Goal: Transaction & Acquisition: Purchase product/service

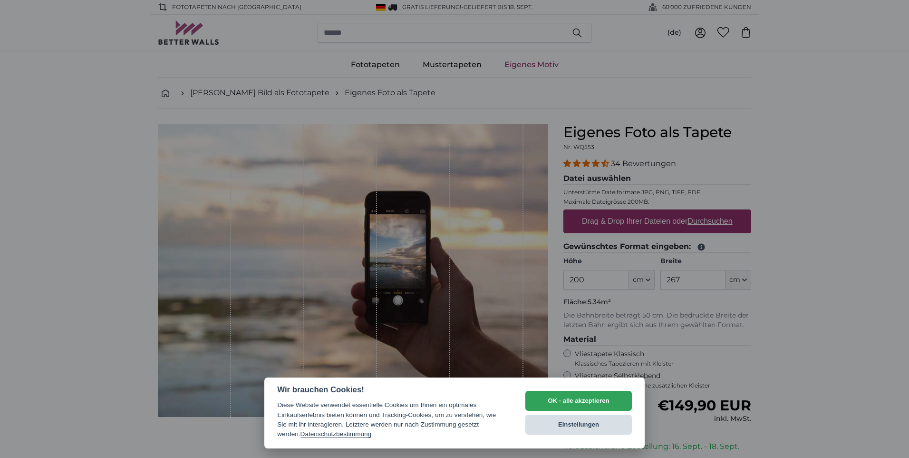
click at [562, 426] on button "Einstellungen" at bounding box center [579, 424] width 107 height 20
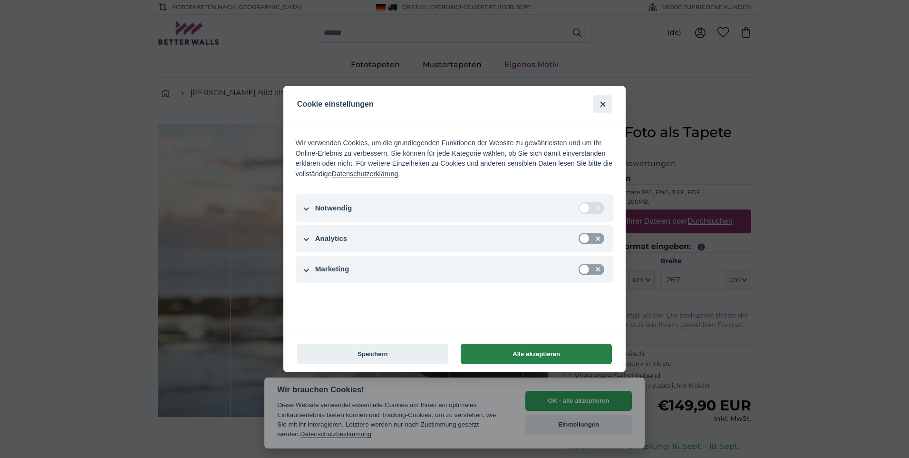
click at [514, 355] on button "Alle akzeptieren" at bounding box center [536, 353] width 151 height 20
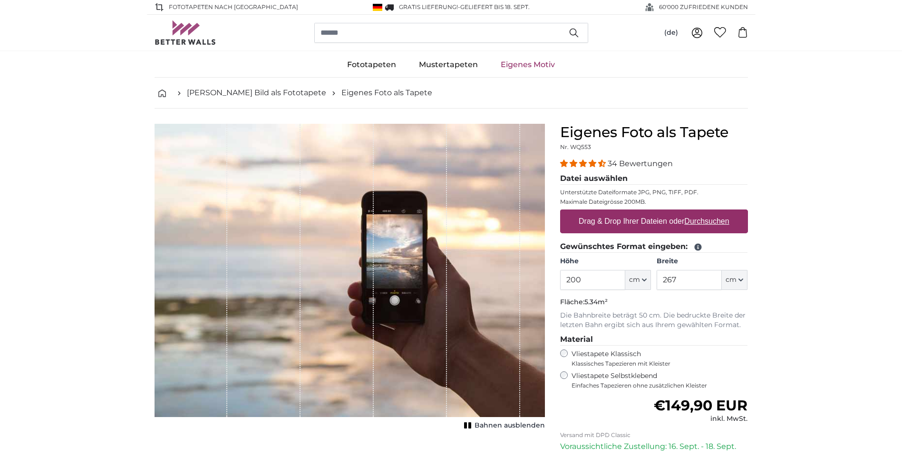
click at [700, 218] on u "Durchsuchen" at bounding box center [706, 221] width 45 height 8
click at [700, 212] on input "Drag & Drop Ihrer Dateien oder Durchsuchen" at bounding box center [654, 210] width 188 height 3
click at [704, 221] on u "Durchsuchen" at bounding box center [706, 221] width 45 height 8
click at [704, 212] on input "Drag & Drop Ihrer Dateien oder Durchsuchen" at bounding box center [654, 210] width 188 height 3
type input "**********"
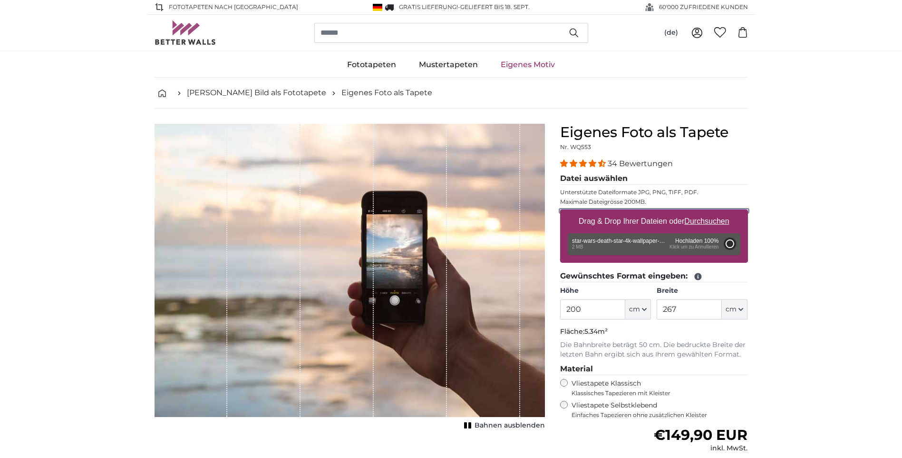
type input "175"
type input "311.5"
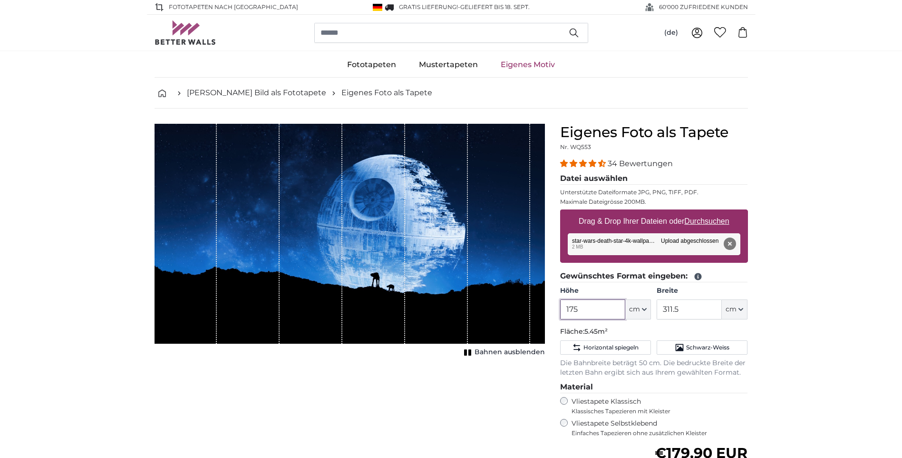
drag, startPoint x: 582, startPoint y: 308, endPoint x: 551, endPoint y: 309, distance: 30.5
click at [551, 309] on product-detail "Abbrechen Bild zuschneiden Bahnen ausblenden Eigenes Foto als Tapete Nr. WQ553 …" at bounding box center [451, 353] width 609 height 491
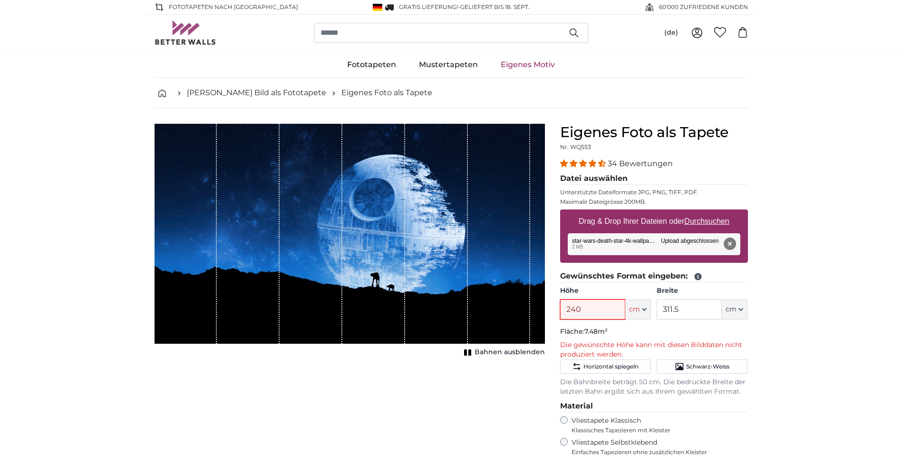
type input "240"
click at [700, 308] on input "311.5" at bounding box center [689, 309] width 65 height 20
drag, startPoint x: 690, startPoint y: 310, endPoint x: 656, endPoint y: 310, distance: 33.3
click at [656, 310] on div "Höhe 240 ft cm Centimeter (cm) Inches (inch) Feet (ft. in.) Breite 311.5 ft cm …" at bounding box center [654, 302] width 188 height 33
type input "350"
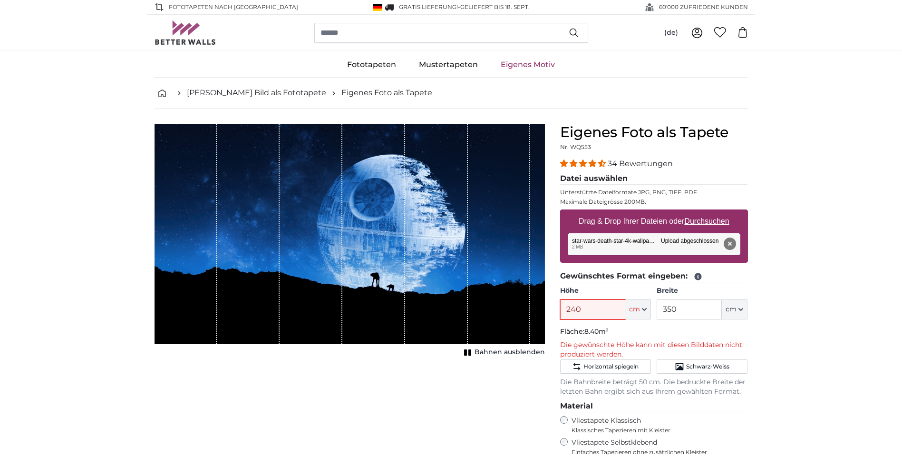
click at [602, 307] on input "240" at bounding box center [592, 309] width 65 height 20
click at [607, 310] on input "240" at bounding box center [592, 309] width 65 height 20
click at [669, 304] on input "350" at bounding box center [689, 309] width 65 height 20
drag, startPoint x: 585, startPoint y: 309, endPoint x: 558, endPoint y: 308, distance: 26.7
click at [558, 308] on div "Eigenes Foto als Tapete Nr. WQ553 34 Bewertungen Datei auswählen Unterstützte D…" at bounding box center [654, 371] width 203 height 495
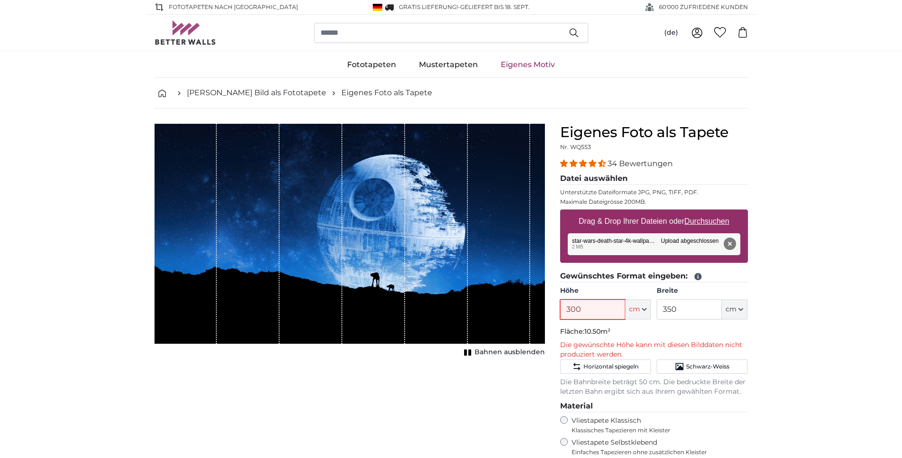
drag, startPoint x: 587, startPoint y: 310, endPoint x: 560, endPoint y: 308, distance: 27.2
click at [560, 308] on input "300" at bounding box center [592, 309] width 65 height 20
click at [685, 315] on input "350" at bounding box center [689, 309] width 65 height 20
drag, startPoint x: 593, startPoint y: 309, endPoint x: 557, endPoint y: 308, distance: 36.6
click at [557, 308] on div "Eigenes Foto als Tapete Nr. WQ553 34 Bewertungen Datei auswählen Unterstützte D…" at bounding box center [654, 371] width 203 height 495
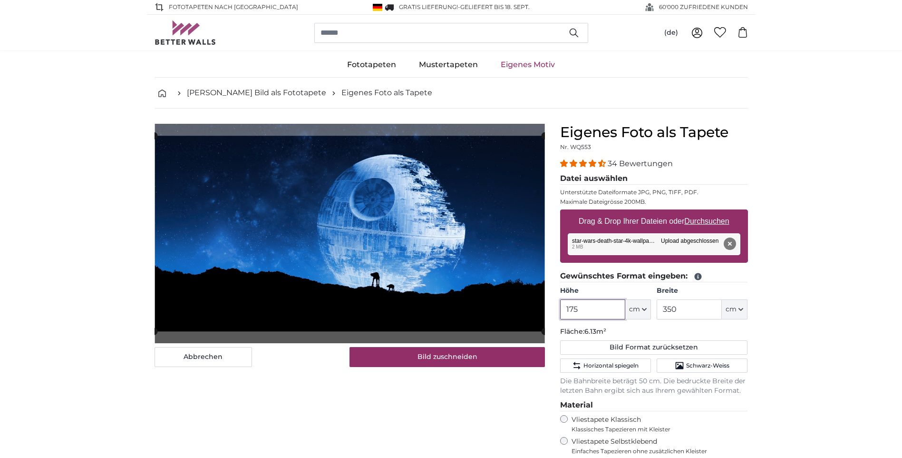
type input "175"
click at [689, 310] on input "350" at bounding box center [689, 309] width 65 height 20
drag, startPoint x: 685, startPoint y: 311, endPoint x: 656, endPoint y: 310, distance: 28.5
click at [656, 310] on div "Höhe 175 ft cm Centimeter (cm) Inches (inch) Feet (ft. in.) Breite 350 ft cm Ce…" at bounding box center [654, 302] width 188 height 33
click at [645, 309] on icon "button" at bounding box center [644, 309] width 5 height 5
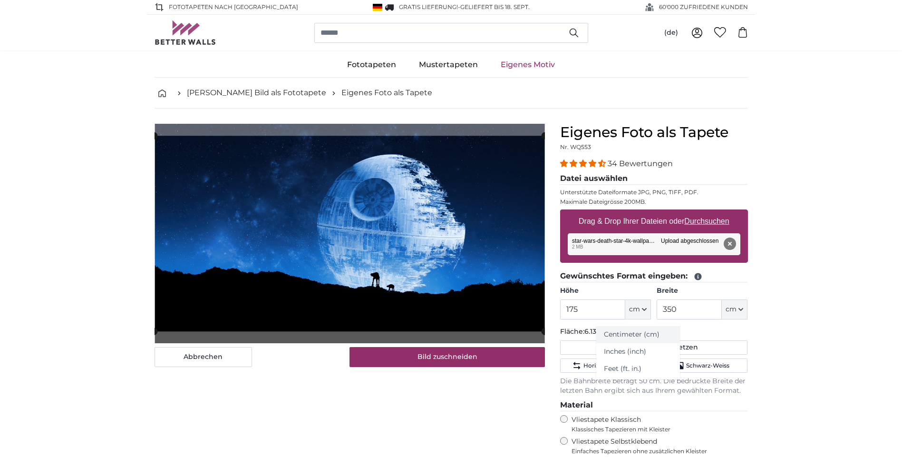
click at [630, 332] on link "Centimeter (cm)" at bounding box center [638, 334] width 84 height 17
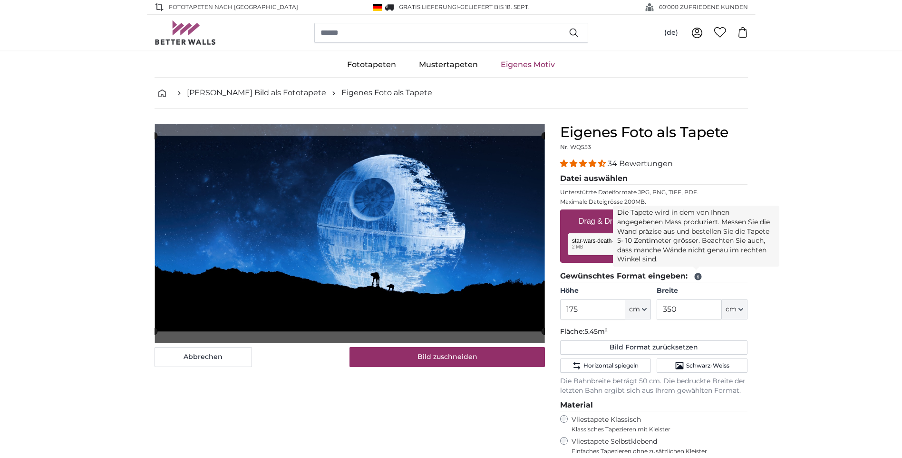
click at [694, 278] on icon at bounding box center [698, 276] width 9 height 9
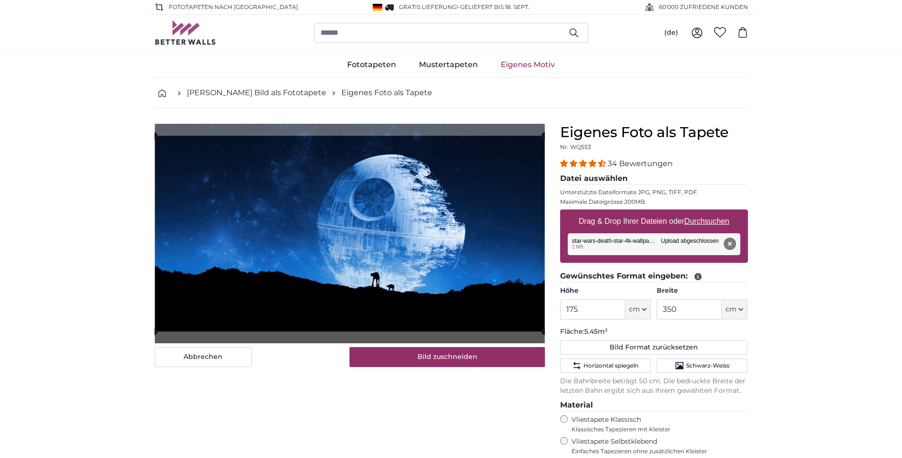
click at [698, 277] on icon at bounding box center [698, 276] width 9 height 9
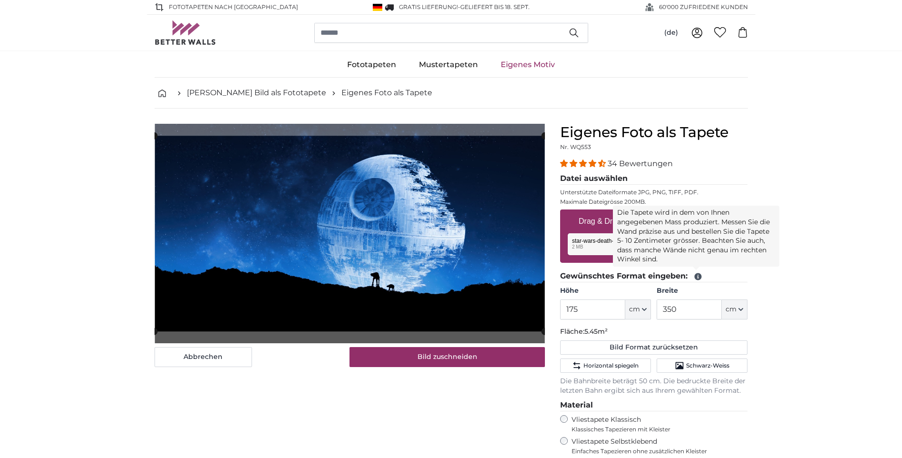
click at [699, 279] on icon at bounding box center [697, 276] width 7 height 7
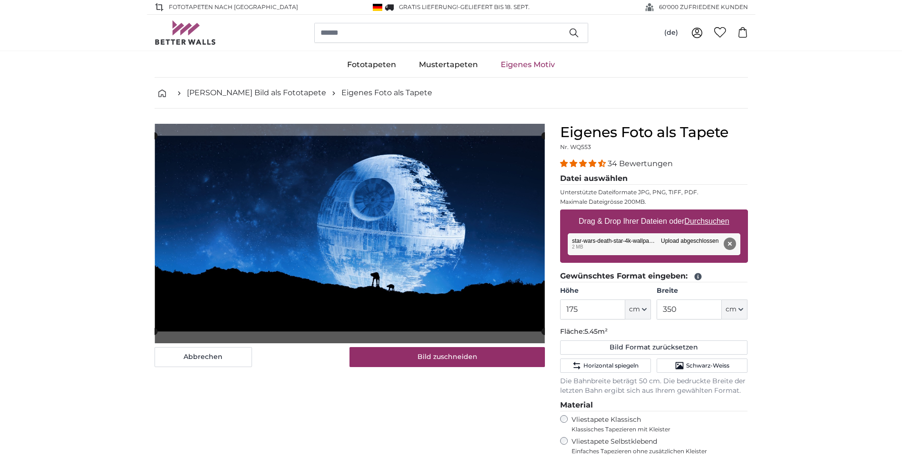
click at [699, 279] on icon at bounding box center [697, 276] width 7 height 7
drag, startPoint x: 676, startPoint y: 309, endPoint x: 656, endPoint y: 310, distance: 19.6
click at [656, 310] on div "Höhe 175 ft cm Centimeter (cm) Inches (inch) Feet (ft. in.) Breite 350 ft cm Ce…" at bounding box center [654, 302] width 188 height 33
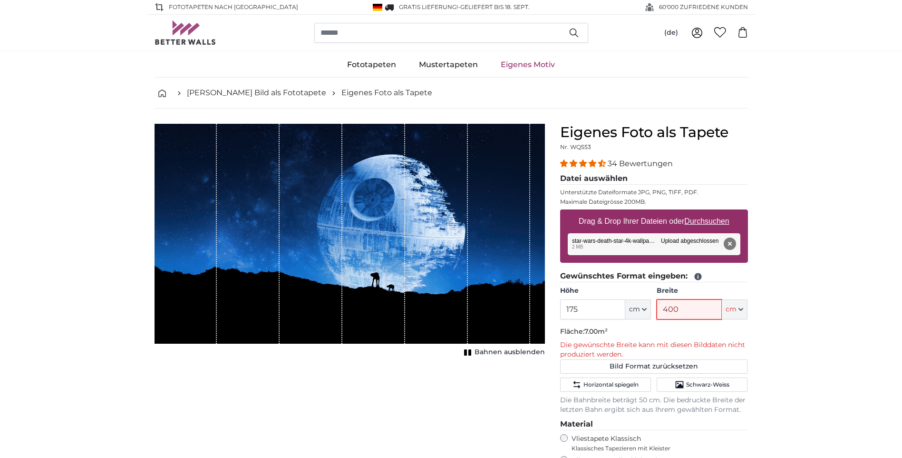
type input "400"
click at [616, 307] on input "175" at bounding box center [592, 309] width 65 height 20
drag, startPoint x: 579, startPoint y: 307, endPoint x: 562, endPoint y: 309, distance: 17.2
click at [562, 309] on input "175" at bounding box center [592, 309] width 65 height 20
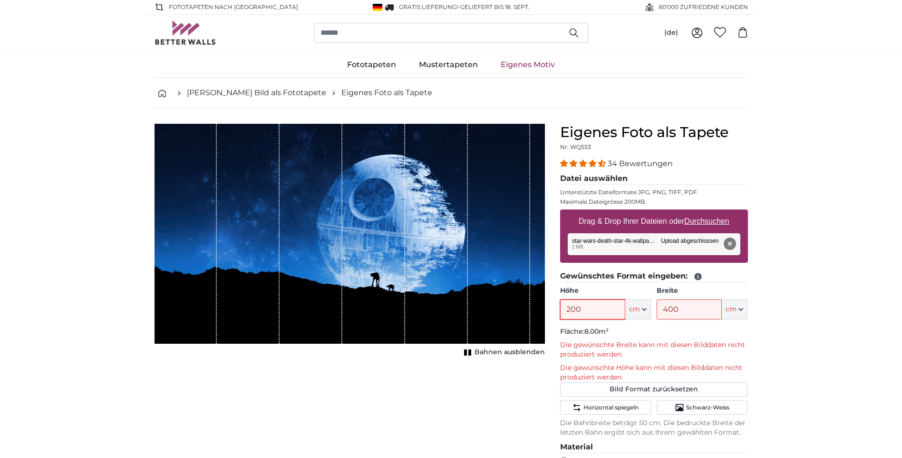
scroll to position [48, 0]
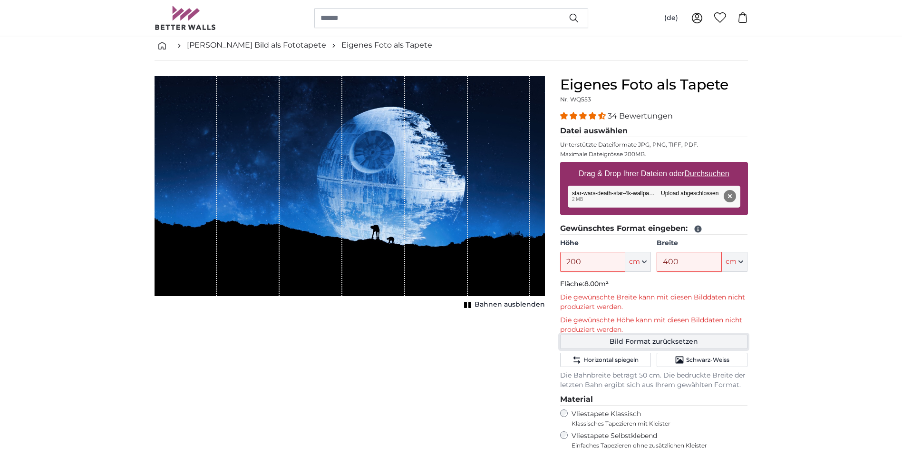
click at [695, 341] on button "Bild Format zurücksetzen" at bounding box center [654, 341] width 188 height 14
type input "175"
type input "311.5"
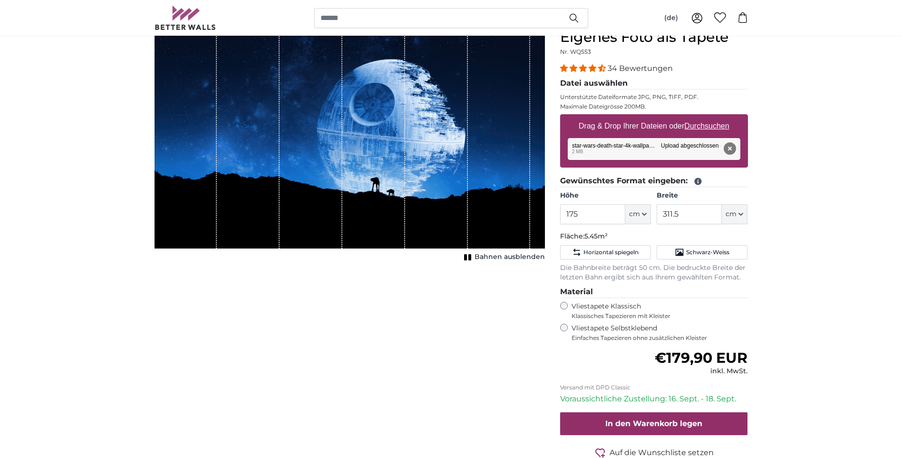
scroll to position [143, 0]
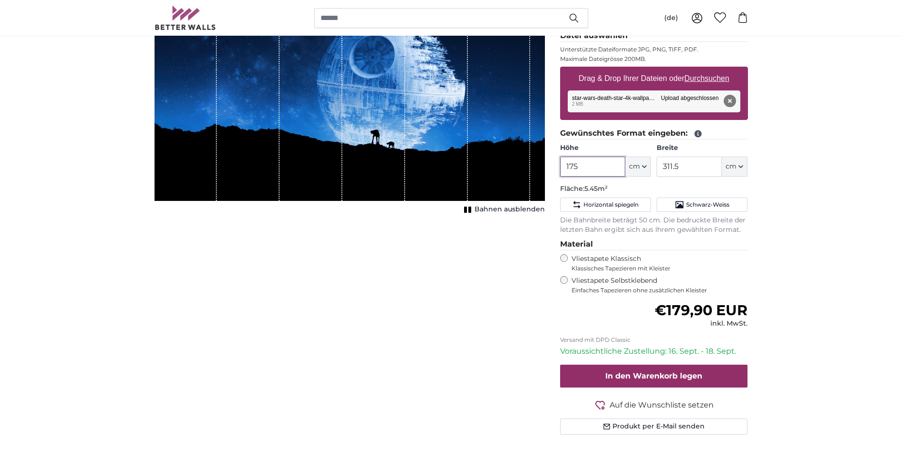
drag, startPoint x: 579, startPoint y: 166, endPoint x: 555, endPoint y: 166, distance: 24.3
click at [555, 166] on div "Eigenes Foto als Tapete Nr. WQ553 34 Bewertungen Datei auswählen Unterstützte D…" at bounding box center [654, 219] width 203 height 476
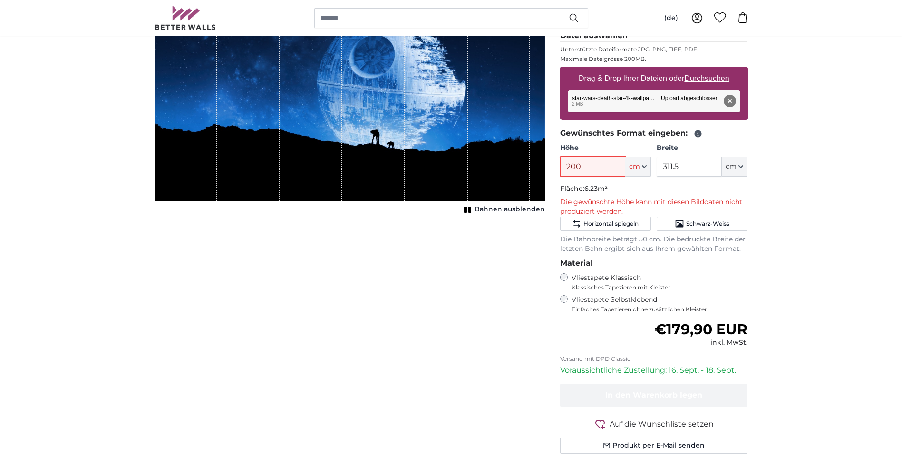
type input "200"
click at [710, 165] on input "311.5" at bounding box center [689, 166] width 65 height 20
drag, startPoint x: 701, startPoint y: 166, endPoint x: 657, endPoint y: 167, distance: 43.3
click at [657, 167] on input "311.5" at bounding box center [689, 166] width 65 height 20
type input "355"
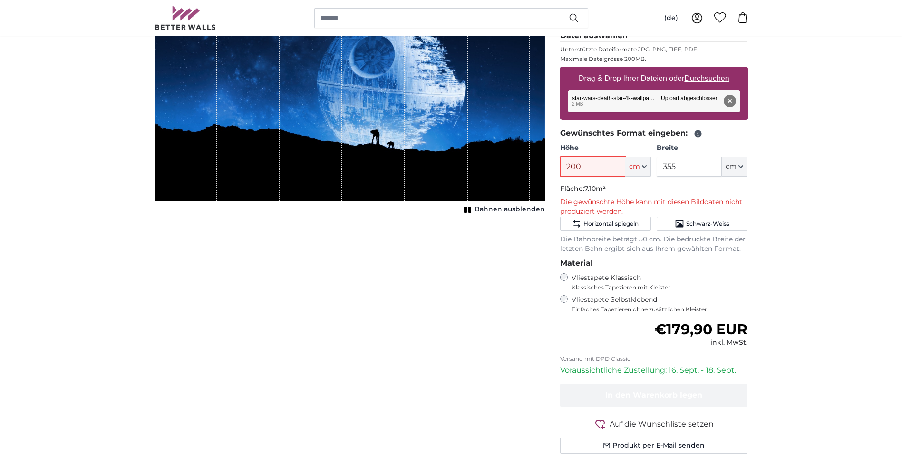
click at [602, 162] on input "200" at bounding box center [592, 166] width 65 height 20
click at [704, 158] on input "355" at bounding box center [689, 166] width 65 height 20
click at [706, 168] on input "355" at bounding box center [689, 166] width 65 height 20
click at [611, 163] on input "200" at bounding box center [592, 166] width 65 height 20
drag, startPoint x: 590, startPoint y: 167, endPoint x: 564, endPoint y: 167, distance: 26.2
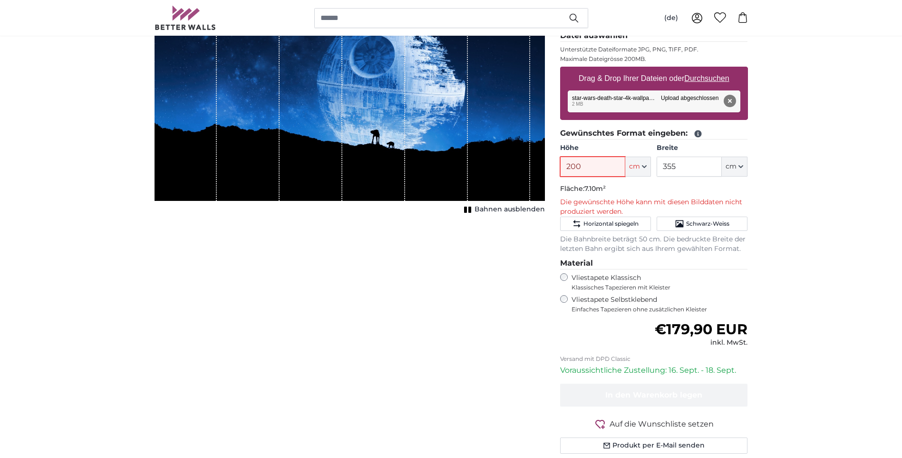
click at [564, 167] on input "200" at bounding box center [592, 166] width 65 height 20
click at [701, 158] on input "355" at bounding box center [689, 166] width 65 height 20
click at [601, 163] on input "220" at bounding box center [592, 166] width 65 height 20
drag, startPoint x: 594, startPoint y: 166, endPoint x: 558, endPoint y: 167, distance: 35.3
click at [558, 167] on div "Eigenes Foto als Tapete Nr. WQ553 34 Bewertungen Datei auswählen Unterstützte D…" at bounding box center [654, 228] width 203 height 495
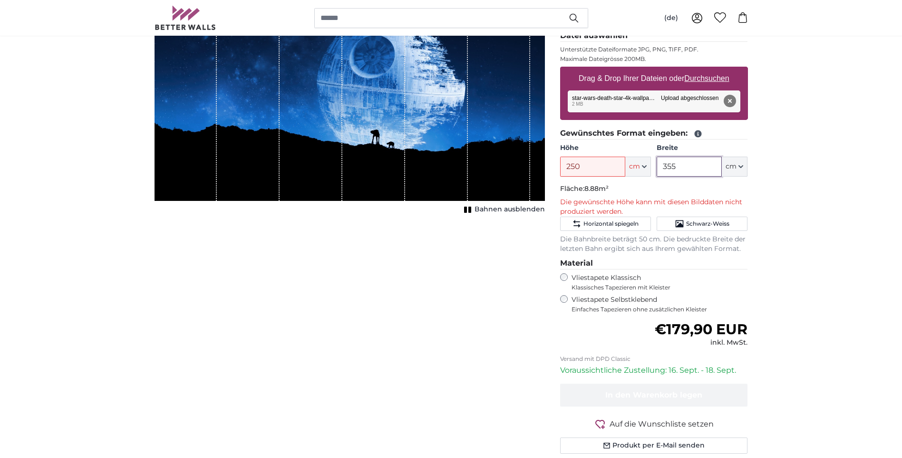
click at [694, 166] on input "355" at bounding box center [689, 166] width 65 height 20
click at [620, 186] on p "Fläche: 8.88m²" at bounding box center [654, 189] width 188 height 10
drag, startPoint x: 589, startPoint y: 169, endPoint x: 547, endPoint y: 166, distance: 41.9
click at [547, 166] on product-detail "Abbrechen Bild zuschneiden Bahnen ausblenden Eigenes Foto als Tapete Nr. WQ553 …" at bounding box center [451, 221] width 609 height 510
click at [698, 164] on input "355" at bounding box center [689, 166] width 65 height 20
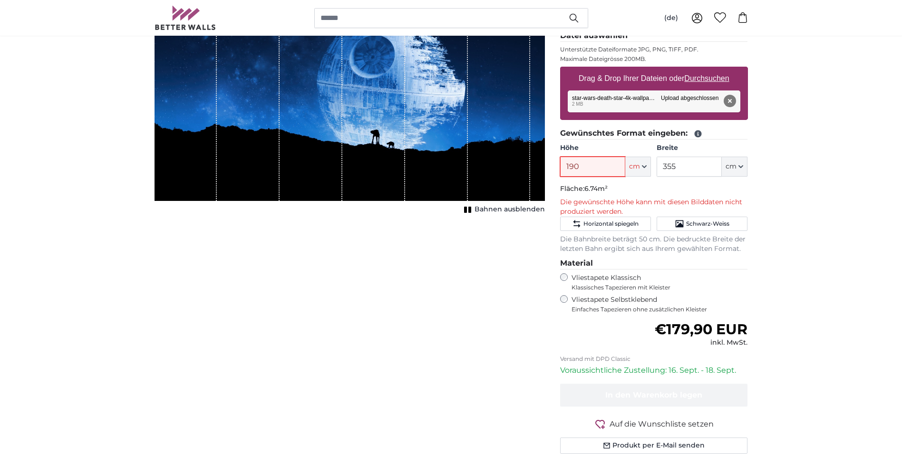
drag, startPoint x: 587, startPoint y: 165, endPoint x: 557, endPoint y: 168, distance: 30.1
click at [557, 168] on div "Eigenes Foto als Tapete Nr. WQ553 34 Bewertungen Datei auswählen Unterstützte D…" at bounding box center [654, 228] width 203 height 495
type input "175"
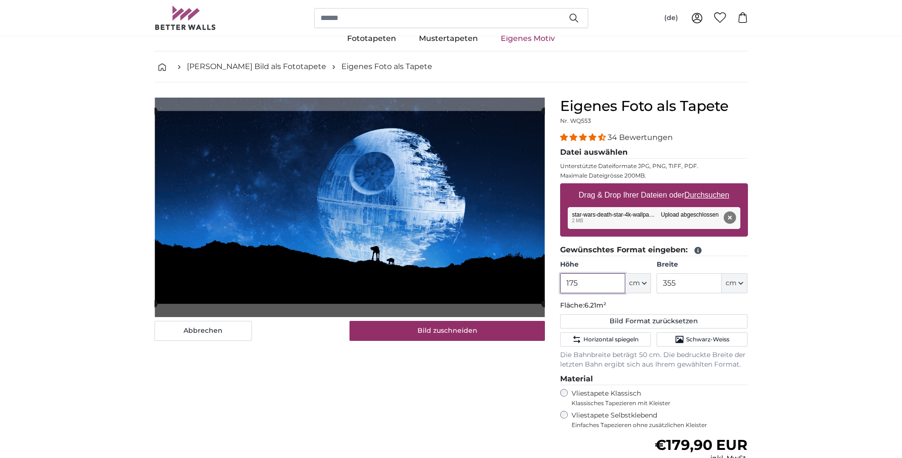
scroll to position [48, 0]
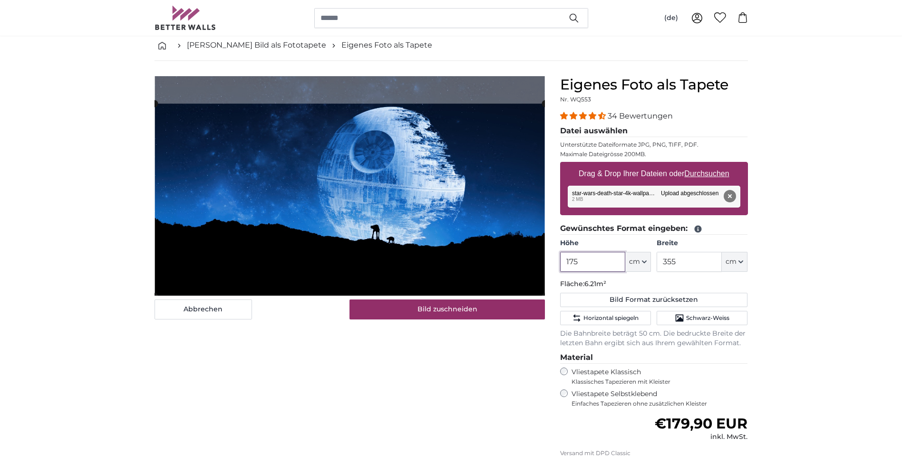
click at [467, 297] on div "Abbrechen Bild zuschneiden" at bounding box center [350, 197] width 391 height 243
click at [507, 62] on product-detail "Abbrechen Bild zuschneiden Bahnen ausblenden Eigenes Foto als Tapete Nr. WQ553 …" at bounding box center [451, 315] width 609 height 509
click at [494, 126] on cropper-handle at bounding box center [350, 200] width 391 height 193
drag, startPoint x: 677, startPoint y: 263, endPoint x: 655, endPoint y: 261, distance: 21.5
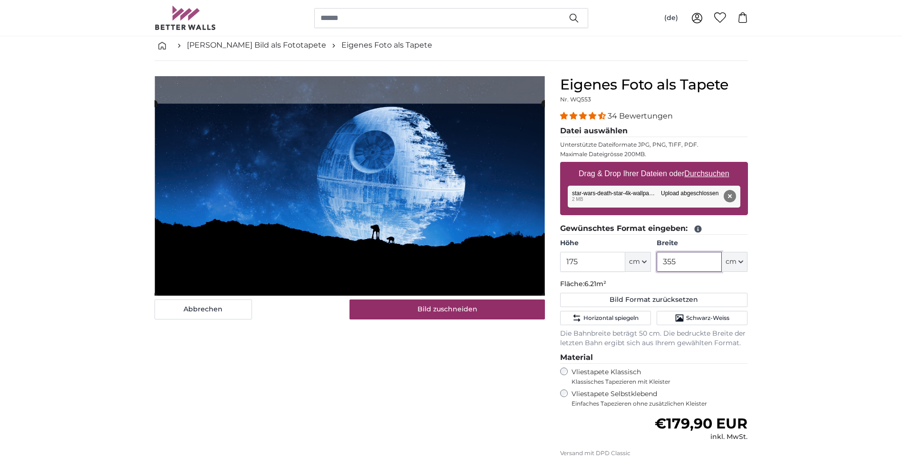
click at [655, 261] on div "Höhe 175 ft cm Centimeter (cm) Inches (inch) Feet (ft. in.) Breite 355 ft cm Ce…" at bounding box center [654, 254] width 188 height 33
click at [687, 265] on input "355" at bounding box center [689, 262] width 65 height 20
click at [430, 224] on cropper-handle at bounding box center [350, 200] width 391 height 193
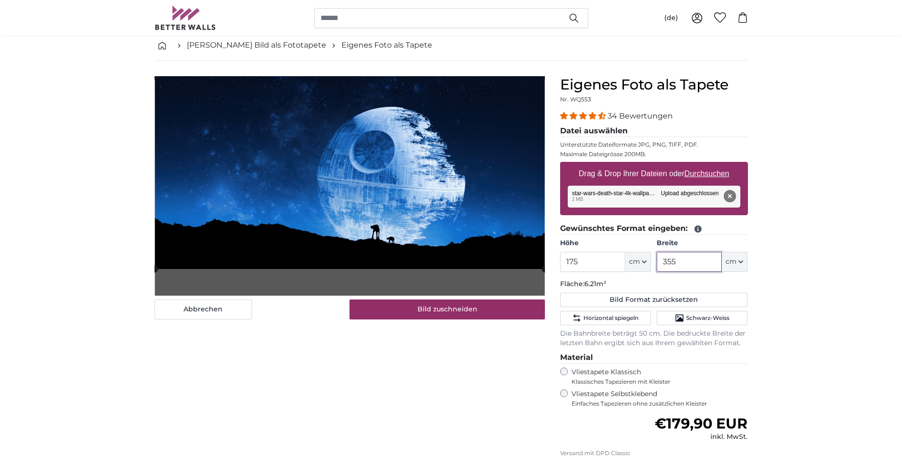
click at [489, 124] on cropper-handle at bounding box center [350, 172] width 391 height 193
click at [461, 246] on cropper-handle at bounding box center [350, 172] width 391 height 193
click at [0, 0] on slot at bounding box center [0, 0] width 0 height 0
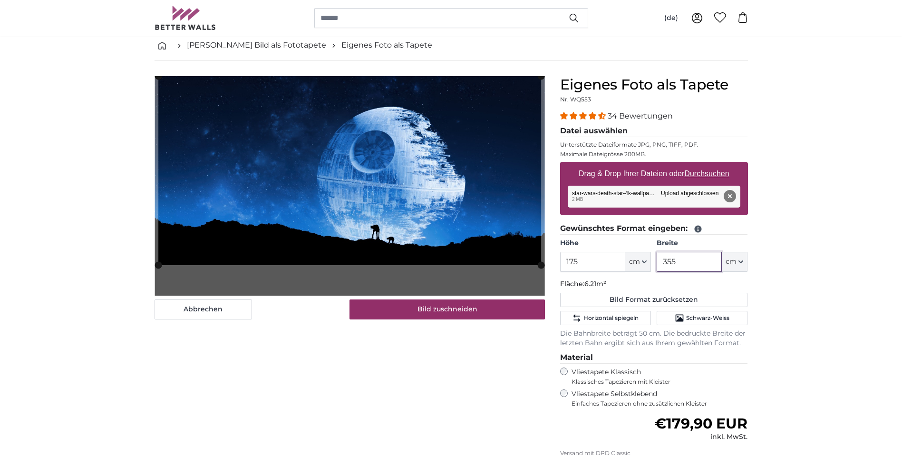
click at [0, 0] on slot at bounding box center [0, 0] width 0 height 0
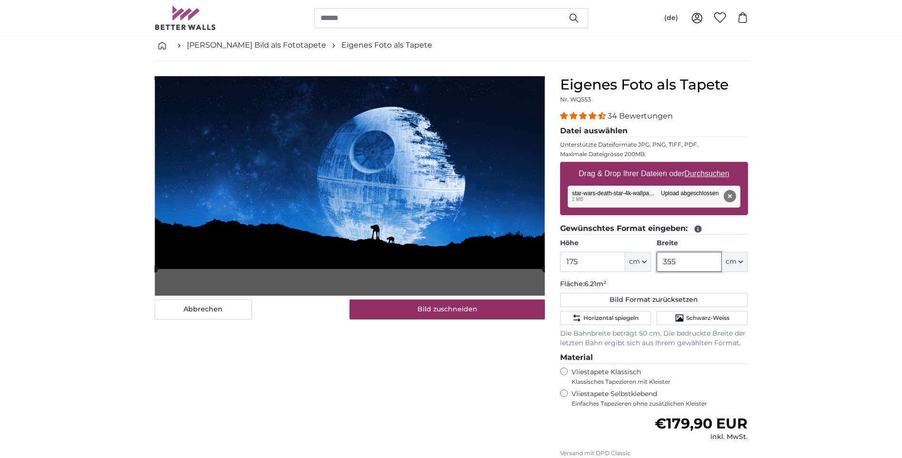
click at [0, 0] on slot at bounding box center [0, 0] width 0 height 0
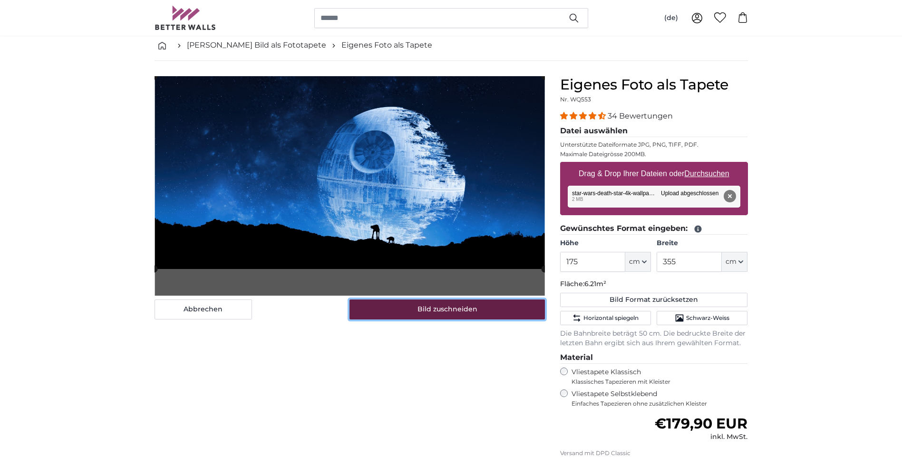
click at [446, 307] on button "Bild zuschneiden" at bounding box center [448, 309] width 196 height 20
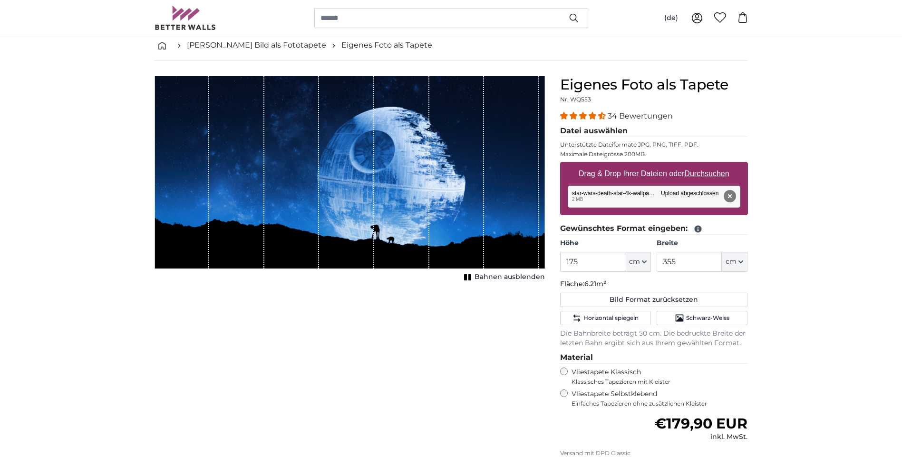
drag, startPoint x: 433, startPoint y: 187, endPoint x: 437, endPoint y: 214, distance: 27.4
click at [437, 214] on div "1 of 1" at bounding box center [457, 172] width 55 height 192
drag, startPoint x: 587, startPoint y: 261, endPoint x: 551, endPoint y: 256, distance: 35.9
click at [551, 256] on product-detail "Abbrechen Bild zuschneiden Bahnen ausblenden Eigenes Foto als Tapete Nr. WQ553 …" at bounding box center [451, 315] width 609 height 509
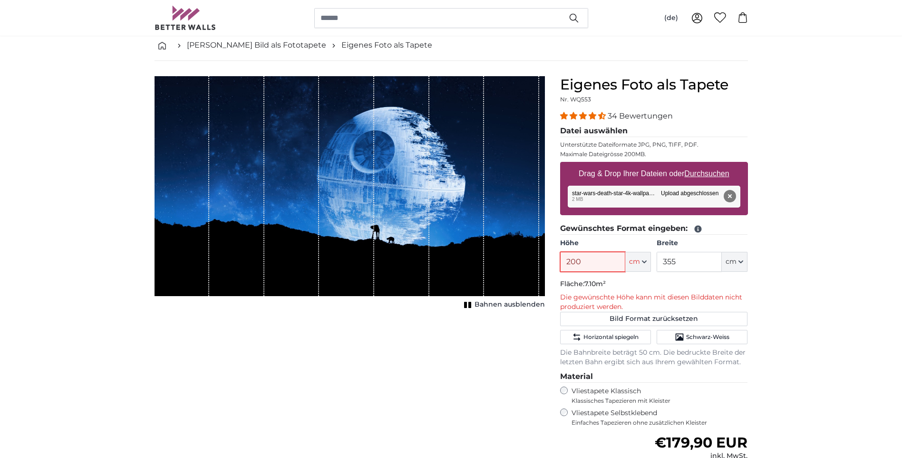
type input "200"
click at [701, 264] on input "355" at bounding box center [689, 262] width 65 height 20
drag, startPoint x: 587, startPoint y: 262, endPoint x: 560, endPoint y: 259, distance: 27.3
click at [560, 259] on input "200" at bounding box center [592, 262] width 65 height 20
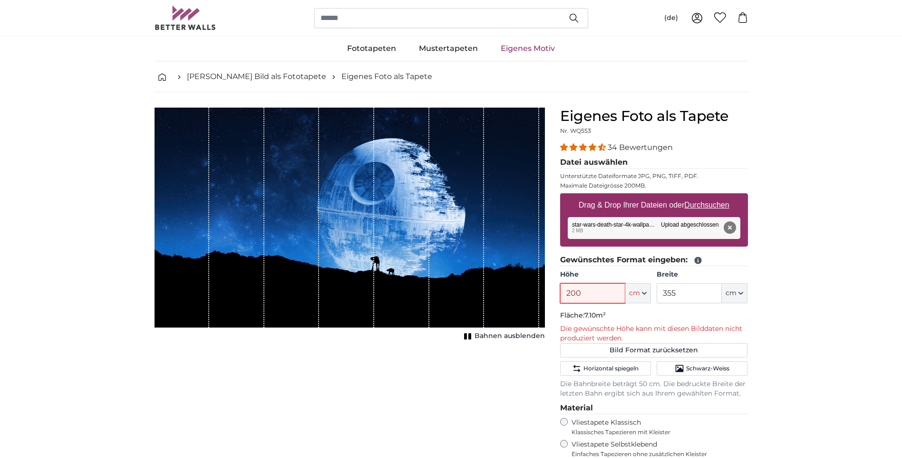
scroll to position [0, 0]
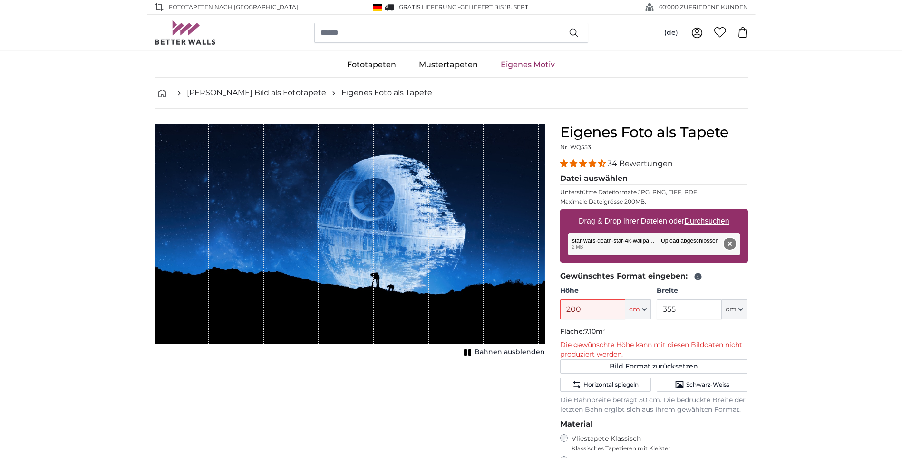
click at [729, 244] on button "Entfernen" at bounding box center [729, 243] width 12 height 12
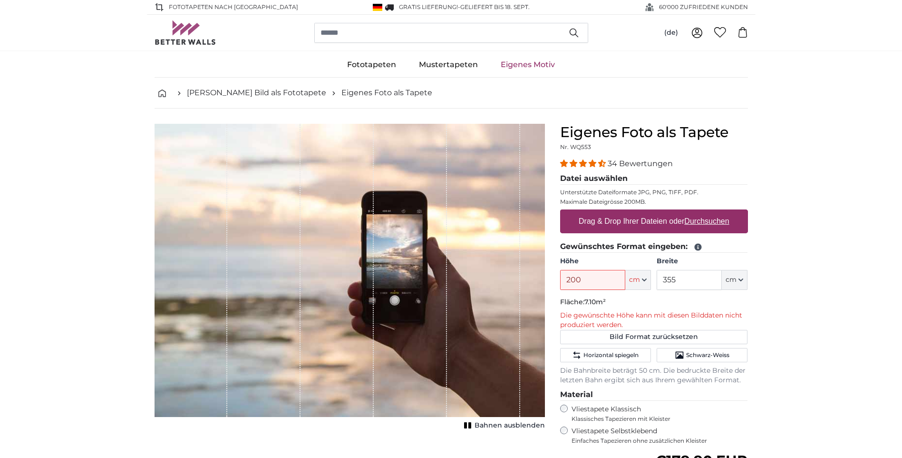
click at [706, 222] on u "Durchsuchen" at bounding box center [706, 221] width 45 height 8
click at [706, 212] on input "Drag & Drop Ihrer Dateien oder Durchsuchen" at bounding box center [654, 210] width 188 height 3
click at [712, 224] on u "Durchsuchen" at bounding box center [706, 221] width 45 height 8
click at [712, 212] on input "Drag & Drop Ihrer Dateien oder Durchsuchen" at bounding box center [654, 210] width 188 height 3
type input "**********"
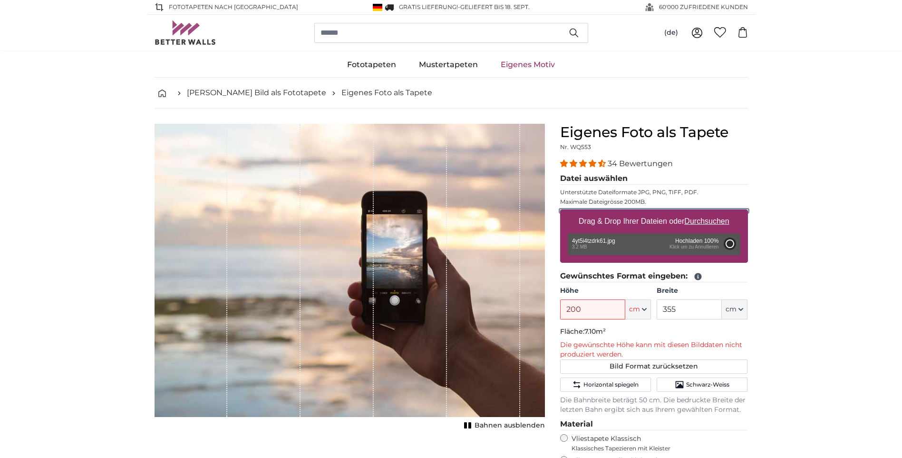
type input "175"
type input "311.5"
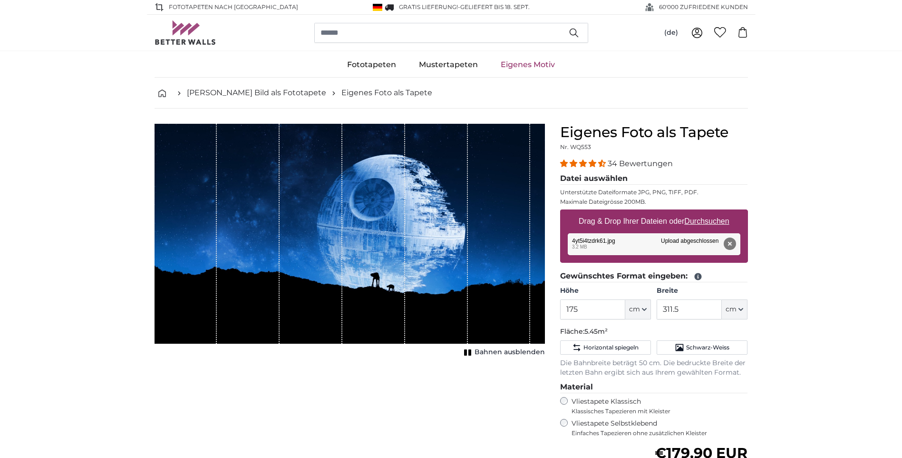
drag, startPoint x: 355, startPoint y: 241, endPoint x: 362, endPoint y: 229, distance: 13.9
click at [362, 229] on div "1 of 1" at bounding box center [373, 234] width 63 height 220
click at [601, 311] on input "175" at bounding box center [592, 309] width 65 height 20
drag, startPoint x: 587, startPoint y: 308, endPoint x: 565, endPoint y: 306, distance: 22.4
click at [565, 306] on input "175" at bounding box center [592, 309] width 65 height 20
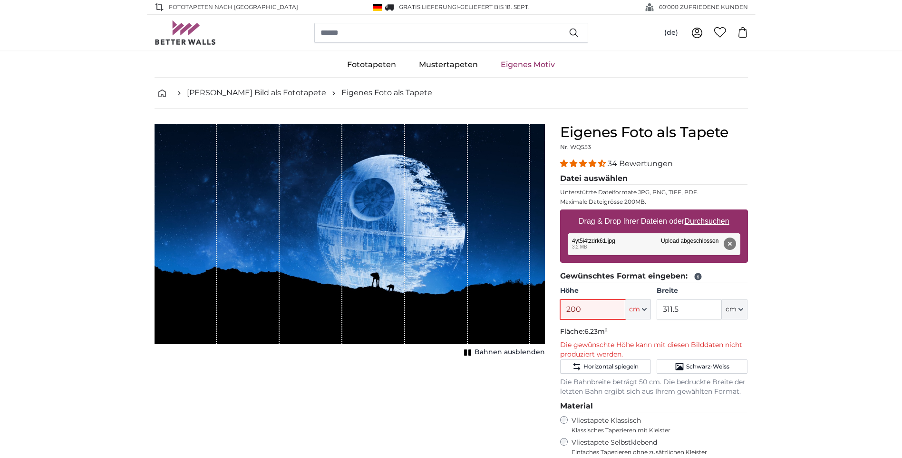
drag, startPoint x: 586, startPoint y: 311, endPoint x: 550, endPoint y: 310, distance: 35.7
click at [550, 310] on product-detail "Abbrechen Bild zuschneiden Bahnen ausblenden Eigenes Foto als Tapete Nr. WQ553 …" at bounding box center [451, 363] width 609 height 510
type input "1"
type input "300"
drag, startPoint x: 704, startPoint y: 307, endPoint x: 658, endPoint y: 309, distance: 45.7
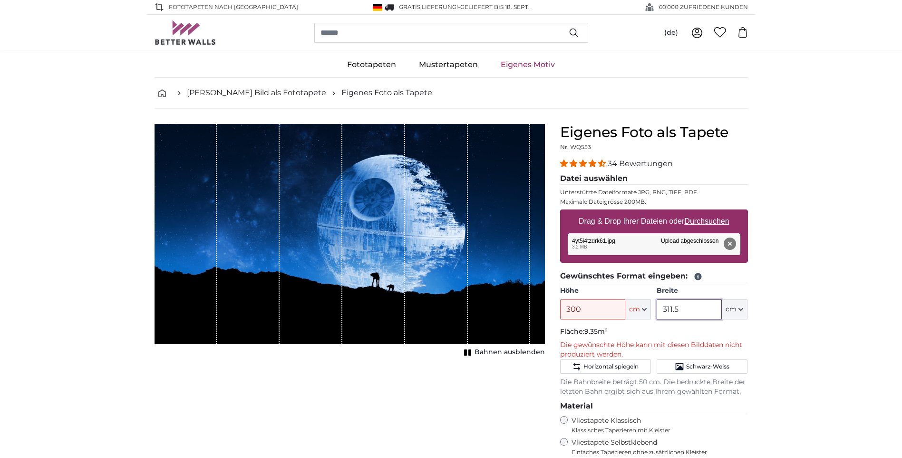
click at [658, 309] on input "311.5" at bounding box center [689, 309] width 65 height 20
type input "350"
click at [582, 311] on input "300" at bounding box center [592, 309] width 65 height 20
drag, startPoint x: 587, startPoint y: 309, endPoint x: 558, endPoint y: 306, distance: 29.2
click at [558, 306] on div "Eigenes Foto als Tapete Nr. WQ553 34 Bewertungen Datei auswählen Unterstützte D…" at bounding box center [654, 371] width 203 height 495
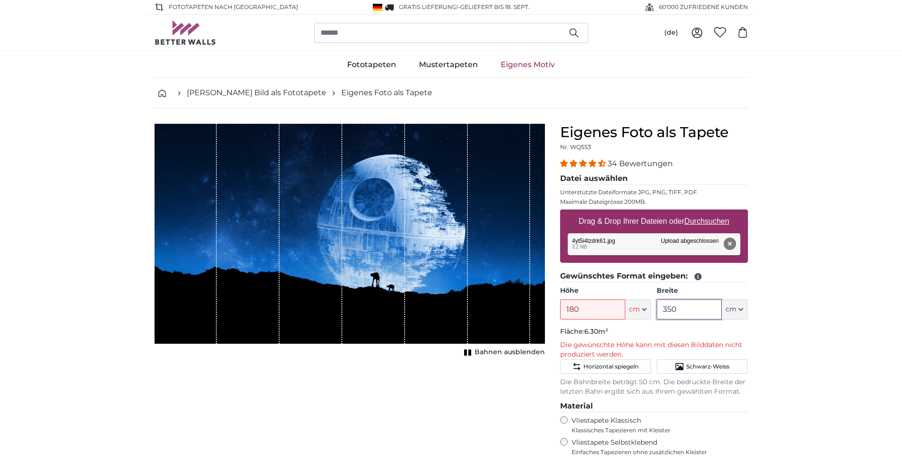
click at [703, 311] on input "350" at bounding box center [689, 309] width 65 height 20
click at [596, 309] on input "180" at bounding box center [592, 309] width 65 height 20
drag, startPoint x: 596, startPoint y: 309, endPoint x: 551, endPoint y: 313, distance: 44.8
click at [551, 313] on product-detail "Abbrechen Bild zuschneiden Bahnen ausblenden Eigenes Foto als Tapete Nr. WQ553 …" at bounding box center [451, 363] width 609 height 510
click at [708, 317] on input "350" at bounding box center [689, 309] width 65 height 20
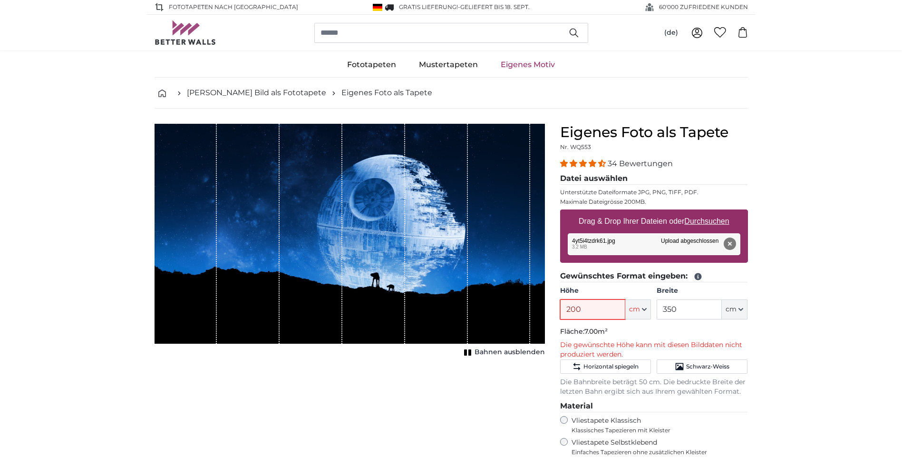
drag, startPoint x: 600, startPoint y: 313, endPoint x: 545, endPoint y: 307, distance: 55.5
click at [545, 307] on product-detail "Abbrechen Bild zuschneiden Bahnen ausblenden Eigenes Foto als Tapete Nr. WQ553 …" at bounding box center [451, 363] width 609 height 510
click at [698, 305] on input "350" at bounding box center [689, 309] width 65 height 20
drag, startPoint x: 594, startPoint y: 307, endPoint x: 543, endPoint y: 303, distance: 51.6
click at [543, 303] on product-detail "Abbrechen Bild zuschneiden Bahnen ausblenden Eigenes Foto als Tapete Nr. WQ553 …" at bounding box center [451, 363] width 609 height 510
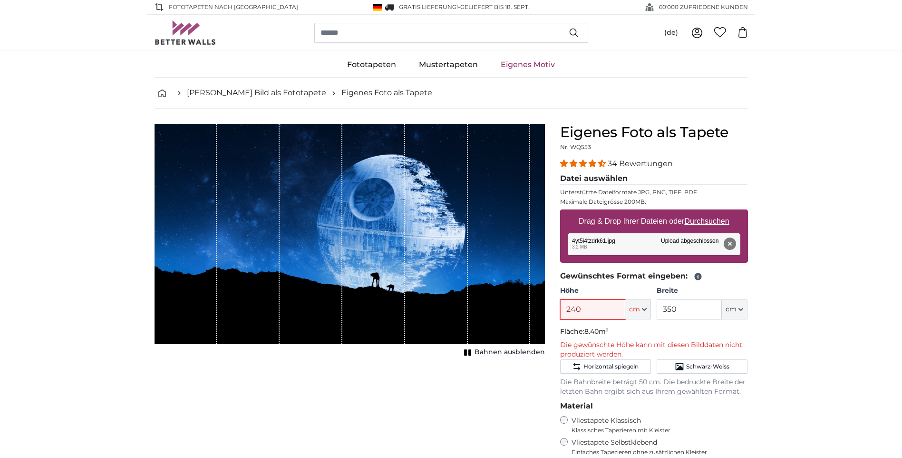
type input "240"
click at [699, 315] on input "350" at bounding box center [689, 309] width 65 height 20
click at [623, 331] on p "Fläche: 8.40m²" at bounding box center [654, 332] width 188 height 10
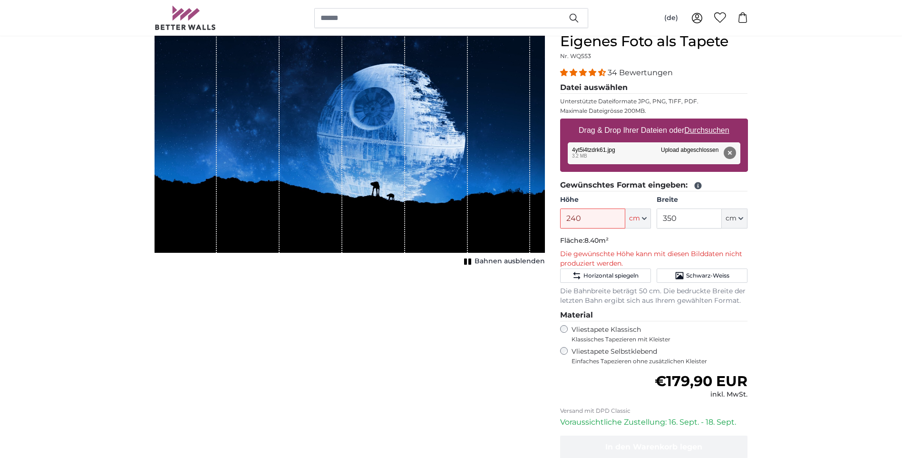
scroll to position [95, 0]
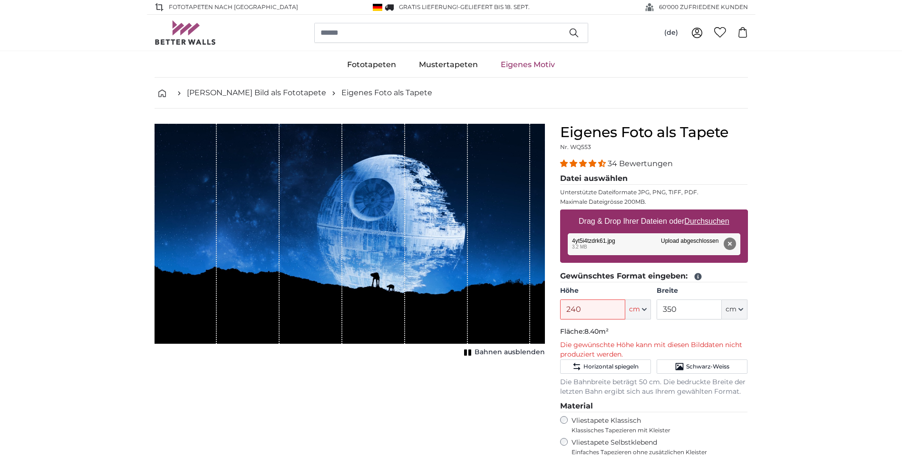
click at [696, 274] on icon at bounding box center [697, 276] width 7 height 7
click at [699, 276] on icon at bounding box center [697, 276] width 7 height 7
click at [162, 95] on icon "breadcrumbs" at bounding box center [162, 93] width 8 height 8
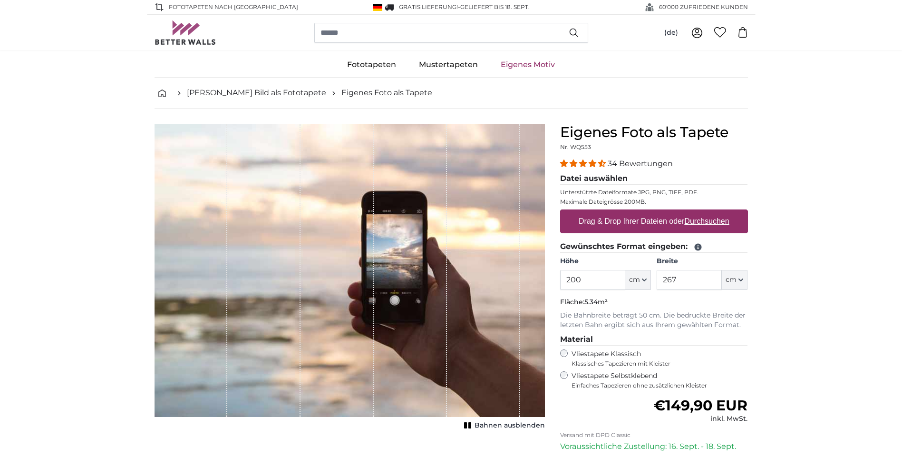
drag, startPoint x: 598, startPoint y: 283, endPoint x: 556, endPoint y: 275, distance: 42.5
click at [556, 275] on div "Eigenes Foto als Tapete Nr. WQ553 34 Bewertungen Datei auswählen Unterstützte D…" at bounding box center [654, 338] width 203 height 429
type input "240"
drag, startPoint x: 715, startPoint y: 281, endPoint x: 650, endPoint y: 282, distance: 65.2
click at [650, 282] on div "Höhe 240 ft cm Centimeter (cm) Inches (inch) Feet (ft. in.) Breite 267 ft cm Ce…" at bounding box center [654, 272] width 188 height 33
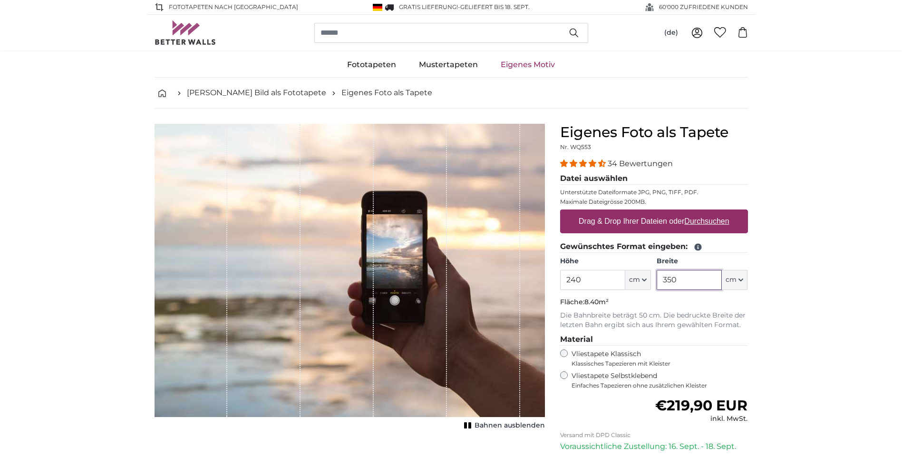
type input "350"
click at [722, 223] on u "Durchsuchen" at bounding box center [706, 221] width 45 height 8
click at [722, 212] on input "Drag & Drop Ihrer Dateien oder Durchsuchen" at bounding box center [654, 210] width 188 height 3
type input "**********"
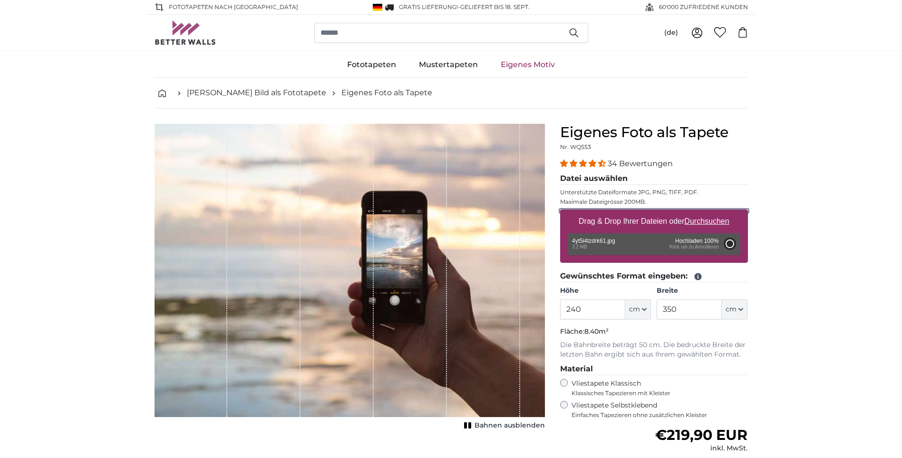
type input "175"
type input "311.5"
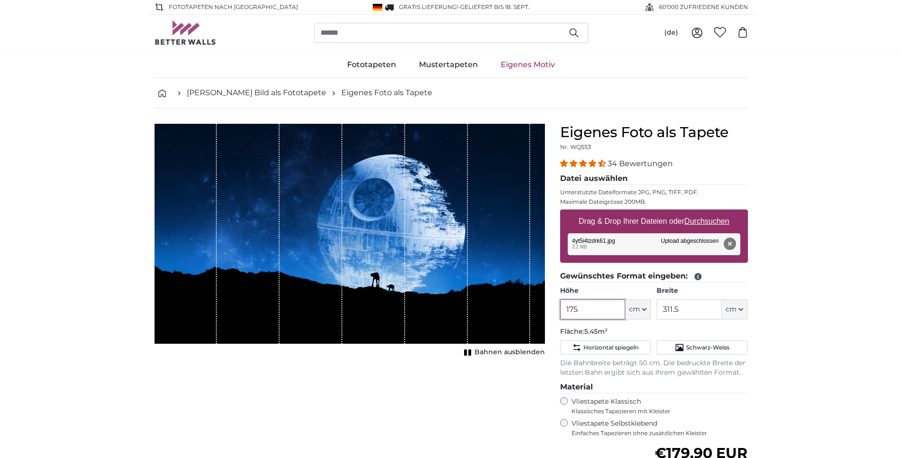
click at [605, 312] on input "175" at bounding box center [592, 309] width 65 height 20
click at [596, 310] on input "175" at bounding box center [592, 309] width 65 height 20
click at [448, 306] on div "1 of 1" at bounding box center [436, 234] width 63 height 220
click at [448, 302] on div "1 of 1" at bounding box center [436, 234] width 63 height 220
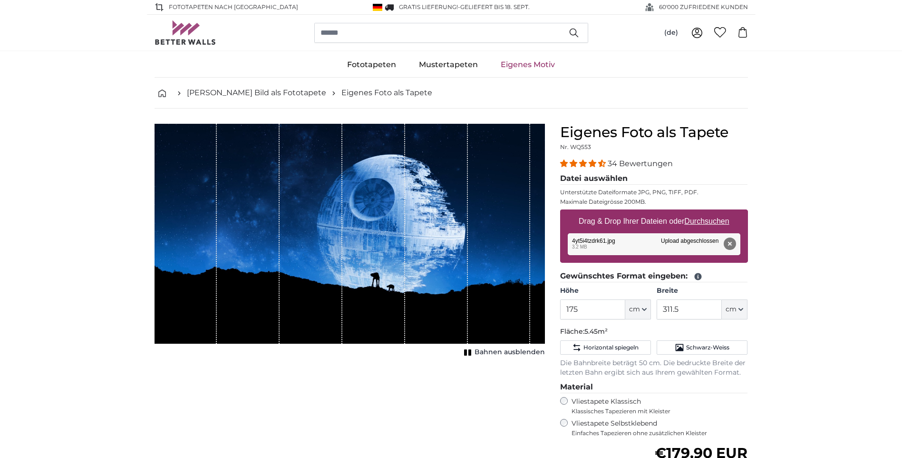
click at [495, 351] on span "Bahnen ausblenden" at bounding box center [510, 352] width 70 height 10
click at [495, 351] on span "Bahnen einblenden" at bounding box center [510, 352] width 70 height 10
click at [495, 351] on span "Bahnen ausblenden" at bounding box center [510, 352] width 70 height 10
click at [505, 350] on span "Bahnen einblenden" at bounding box center [510, 352] width 70 height 10
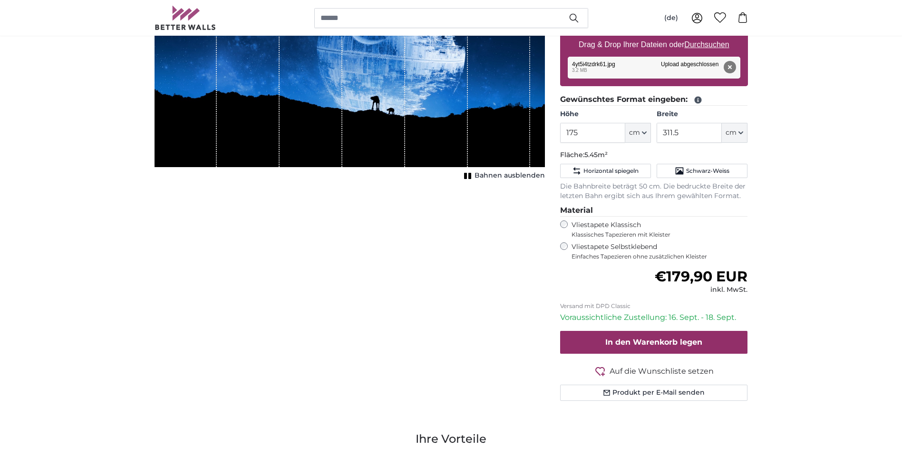
scroll to position [143, 0]
